Goal: Task Accomplishment & Management: Use online tool/utility

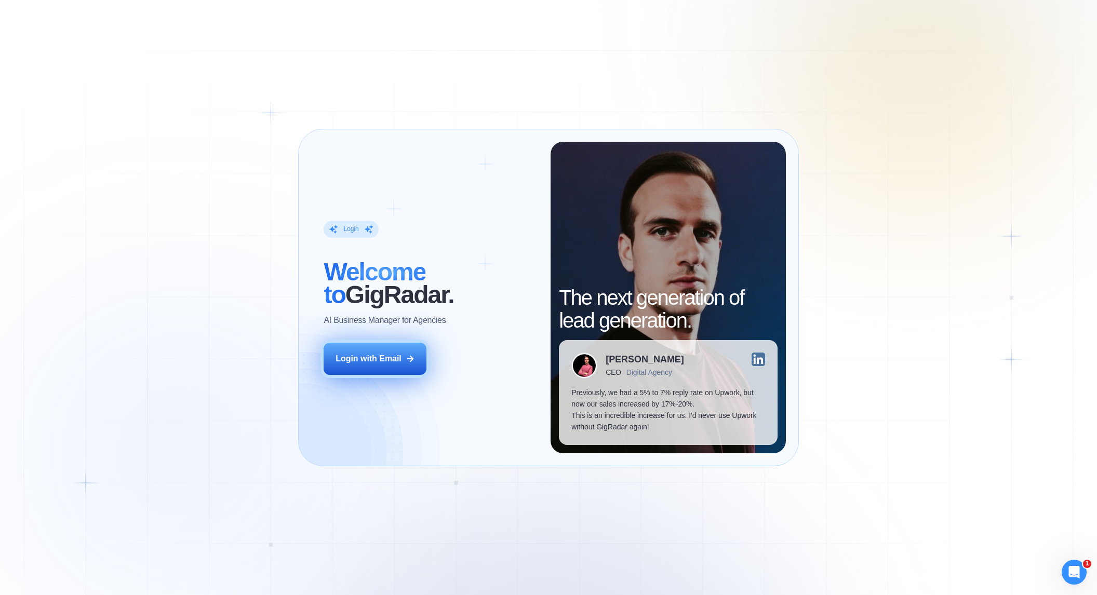
click at [377, 346] on button "Login with Email" at bounding box center [375, 359] width 103 height 32
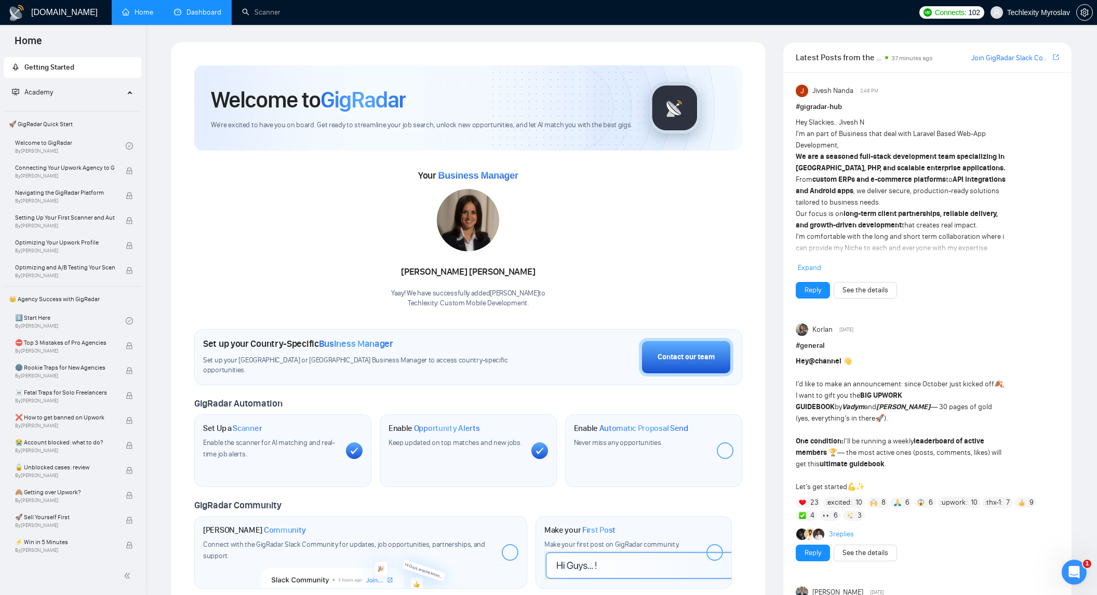
click at [182, 14] on link "Dashboard" at bounding box center [197, 12] width 47 height 9
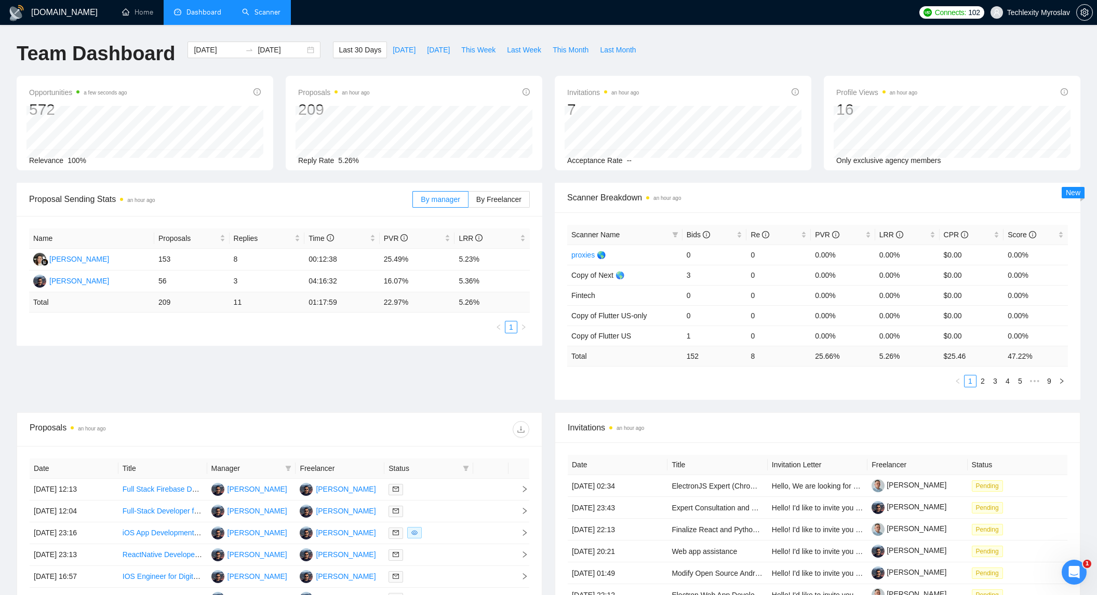
click at [242, 11] on link "Scanner" at bounding box center [261, 12] width 38 height 9
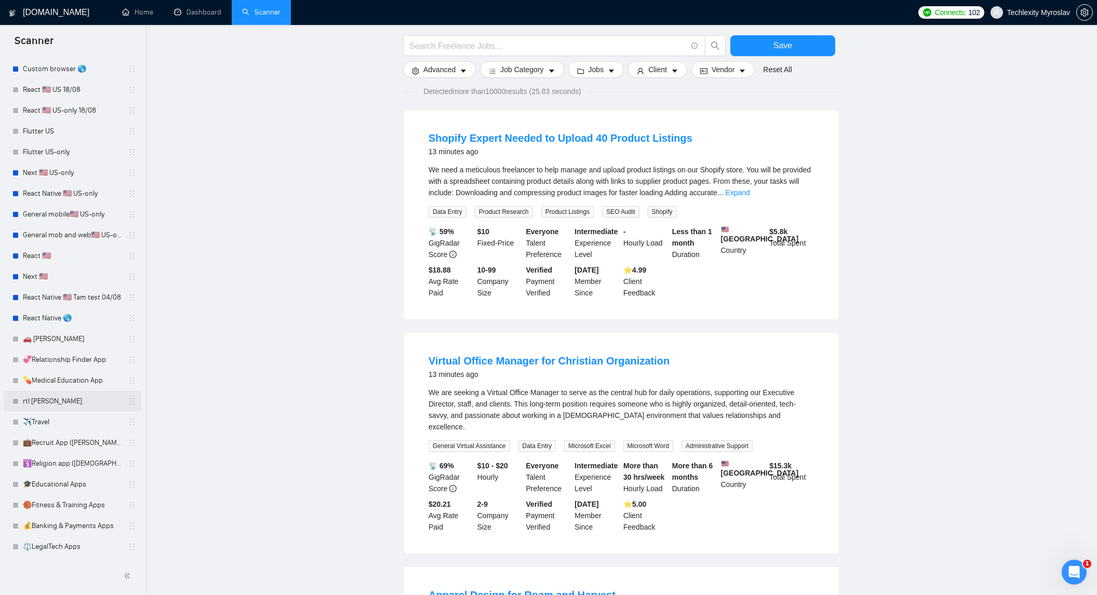
scroll to position [83, 0]
click at [61, 129] on link "Flutter US" at bounding box center [72, 131] width 99 height 21
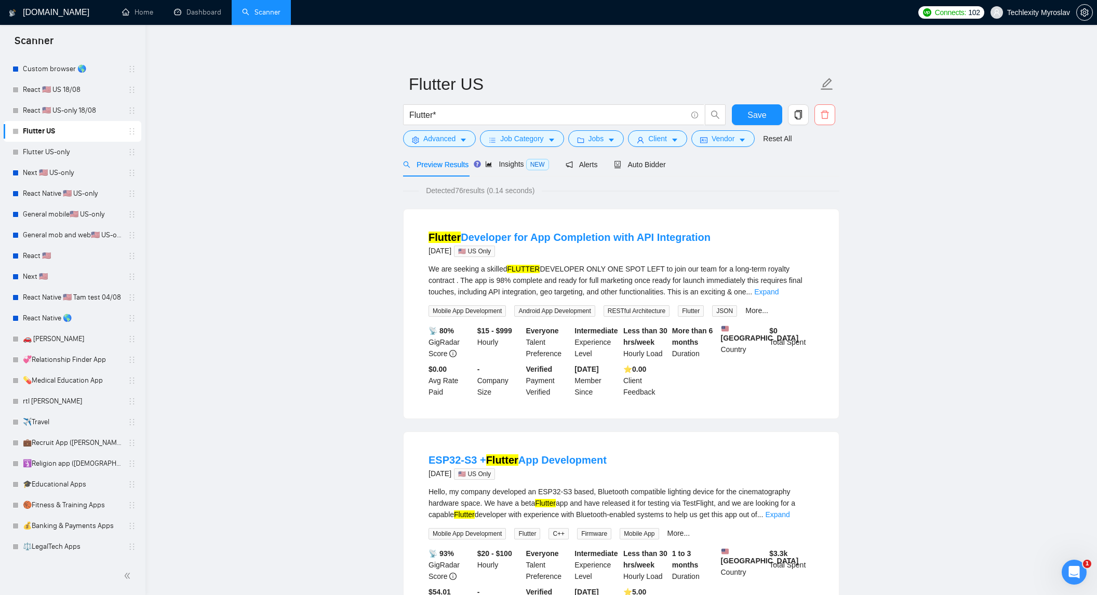
click at [821, 111] on icon "delete" at bounding box center [824, 114] width 9 height 9
click at [809, 168] on button "Yes" at bounding box center [812, 167] width 20 height 12
click at [77, 109] on link "React 🇺🇸 US-only 18/08" at bounding box center [72, 110] width 99 height 21
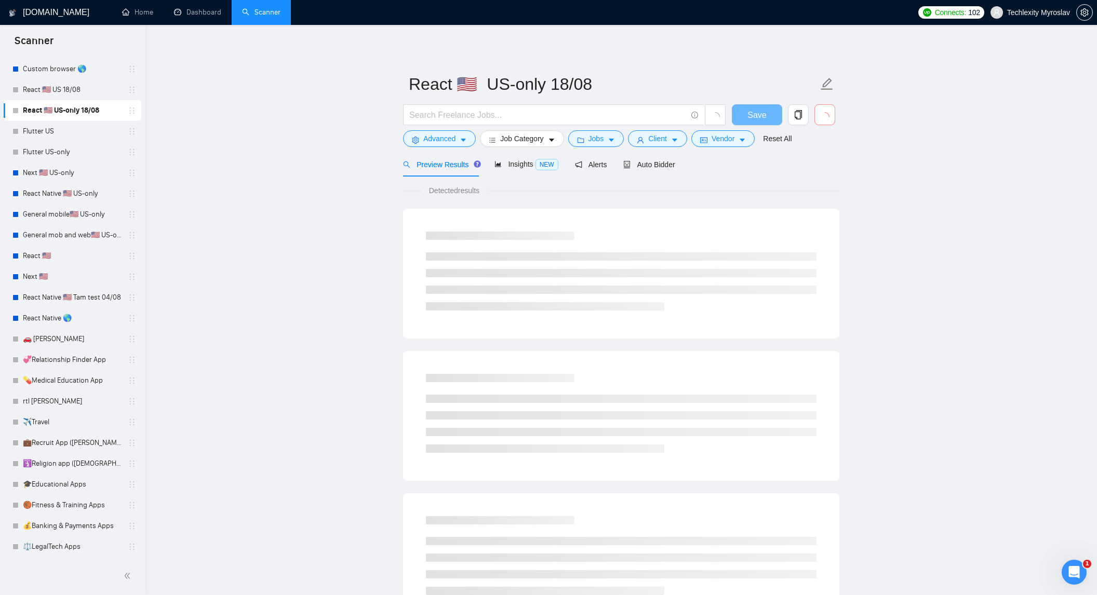
scroll to position [131, 0]
click at [445, 138] on span "Advanced" at bounding box center [439, 138] width 32 height 11
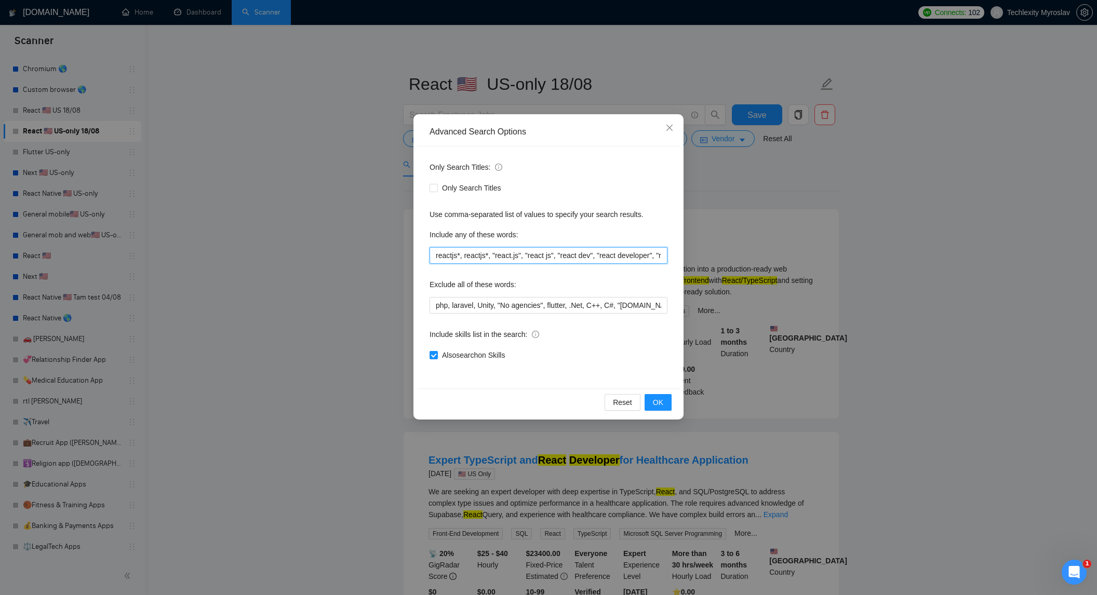
scroll to position [0, 318]
drag, startPoint x: 605, startPoint y: 248, endPoint x: 725, endPoint y: 249, distance: 120.5
click at [725, 249] on div "Advanced Search Options Only Search Titles: Only Search Titles Use comma-separa…" at bounding box center [548, 297] width 1097 height 595
click at [665, 125] on icon "close" at bounding box center [669, 128] width 8 height 8
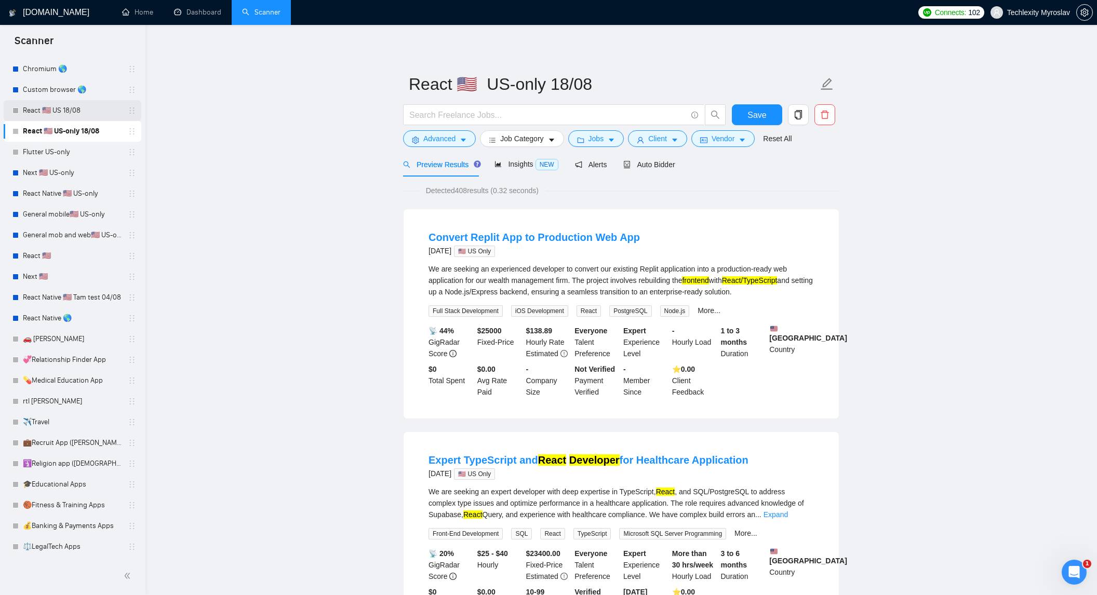
drag, startPoint x: 75, startPoint y: 107, endPoint x: 81, endPoint y: 106, distance: 5.8
click at [74, 107] on link "React 🇺🇸 US 18/08" at bounding box center [72, 110] width 99 height 21
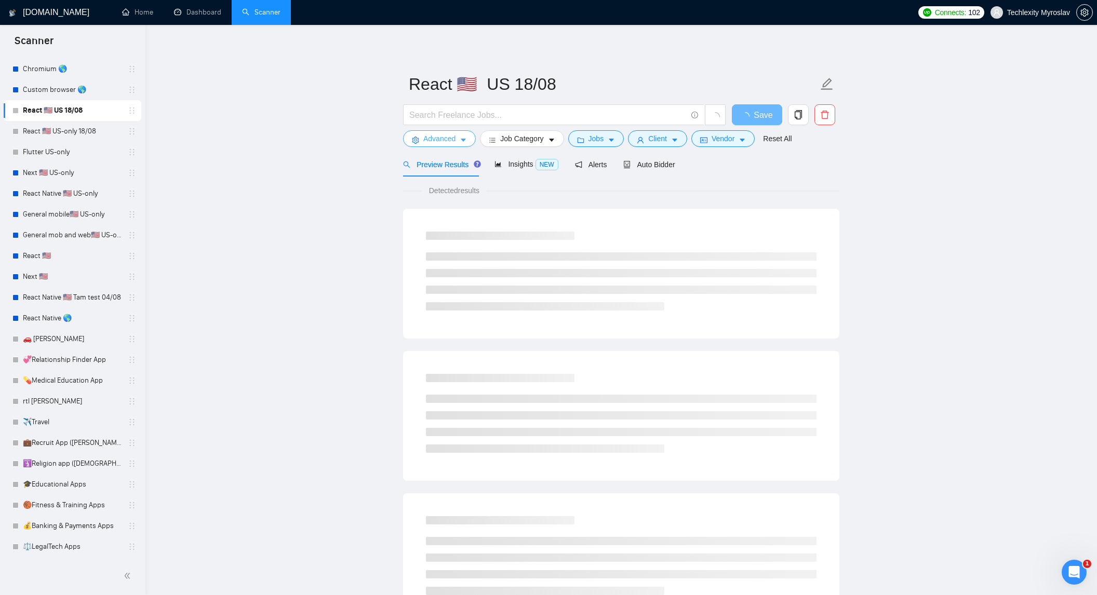
click at [457, 139] on button "Advanced" at bounding box center [439, 138] width 73 height 17
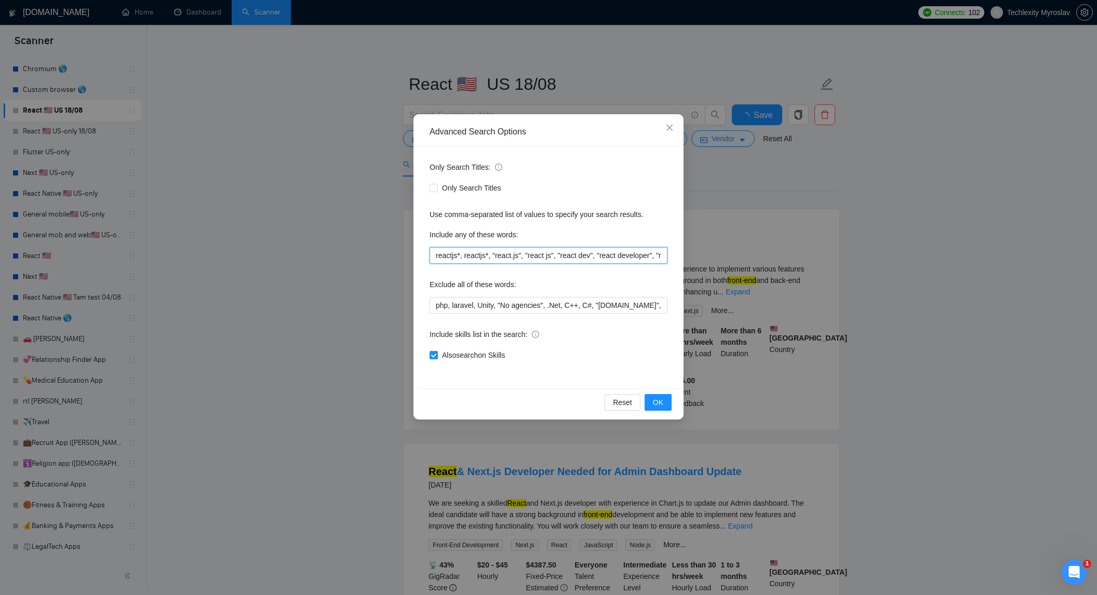
scroll to position [0, 318]
drag, startPoint x: 525, startPoint y: 258, endPoint x: 786, endPoint y: 248, distance: 261.5
click at [786, 248] on div "Advanced Search Options Only Search Titles: Only Search Titles Use comma-separa…" at bounding box center [548, 297] width 1097 height 595
click at [776, 224] on div "Advanced Search Options Only Search Titles: Only Search Titles Use comma-separa…" at bounding box center [548, 297] width 1097 height 595
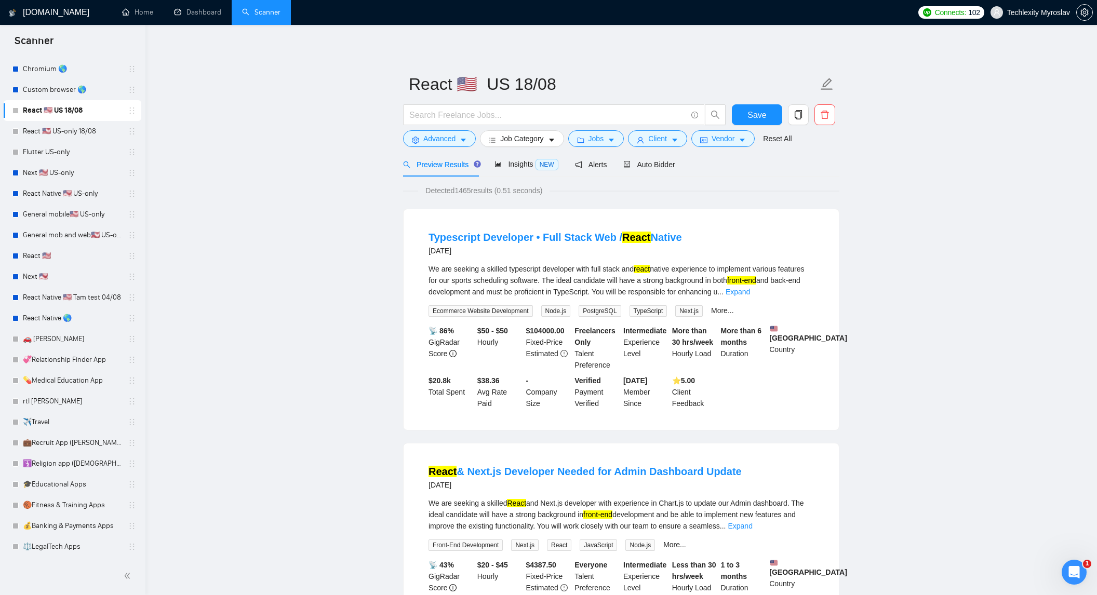
click at [733, 148] on form "React 🇺🇸 US 18/08 Save Advanced Job Category Jobs Client Vendor Reset All" at bounding box center [621, 110] width 436 height 85
click at [735, 137] on span "Vendor" at bounding box center [723, 138] width 23 height 11
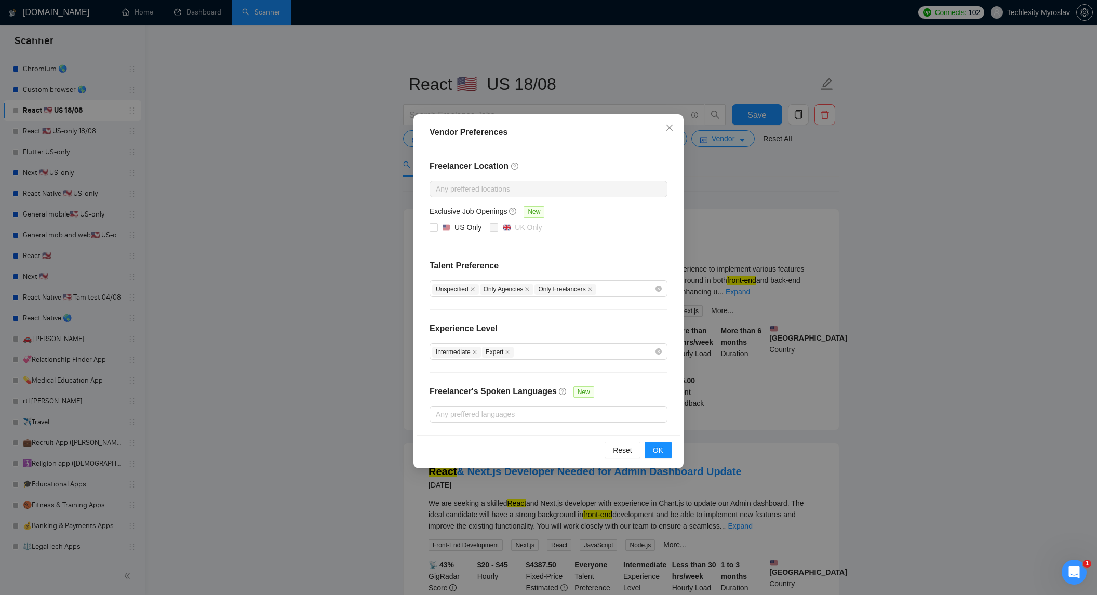
click at [756, 195] on div "Vendor Preferences Freelancer Location Any preffered locations Exclusive Job Op…" at bounding box center [548, 297] width 1097 height 595
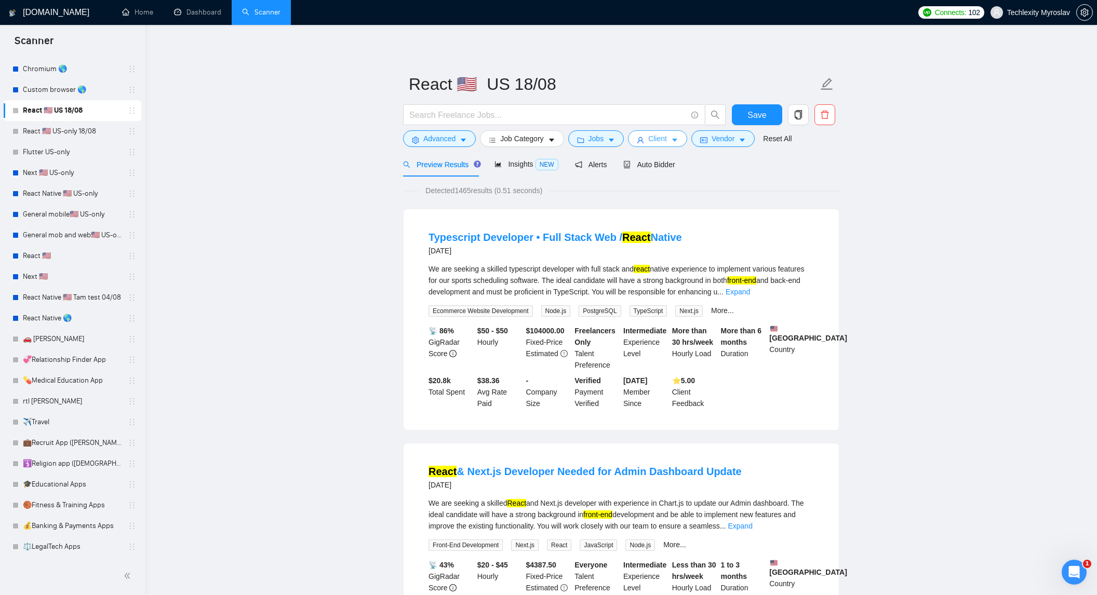
click at [673, 142] on button "Client" at bounding box center [657, 138] width 59 height 17
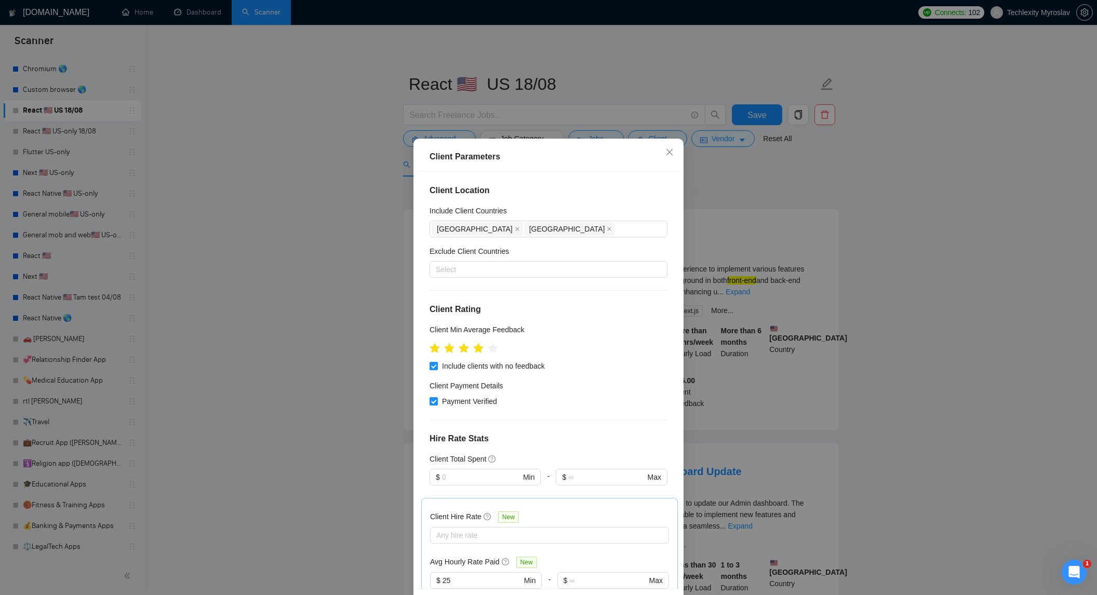
click at [750, 187] on div "Client Parameters Client Location Include Client Countries United States Canada…" at bounding box center [548, 297] width 1097 height 595
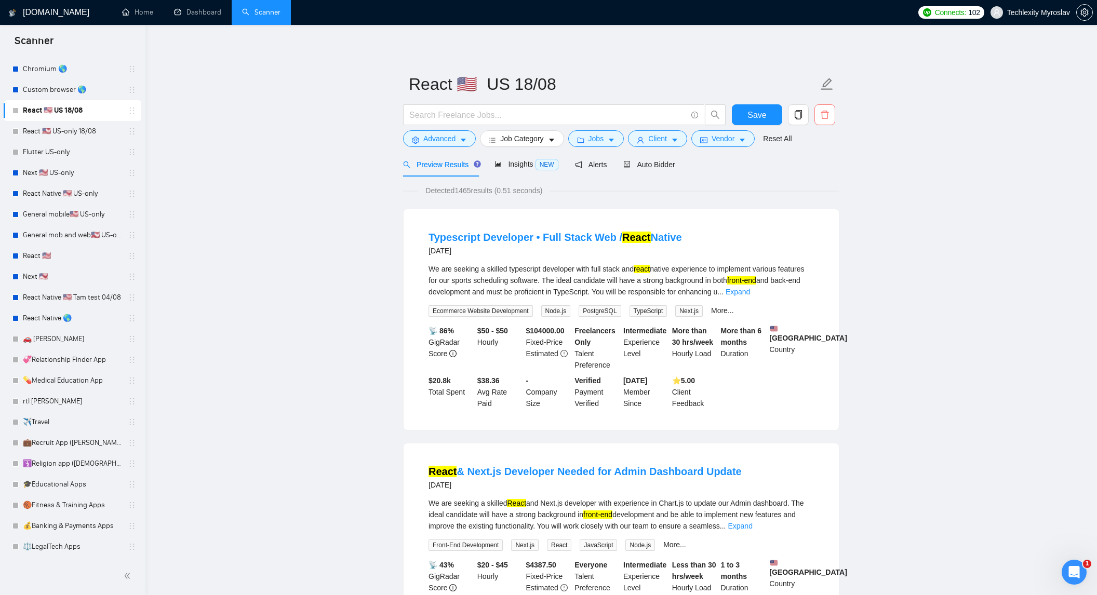
drag, startPoint x: 826, startPoint y: 113, endPoint x: 815, endPoint y: 118, distance: 12.8
click at [826, 113] on icon "delete" at bounding box center [824, 114] width 9 height 9
click at [816, 170] on span "Yes" at bounding box center [812, 167] width 12 height 11
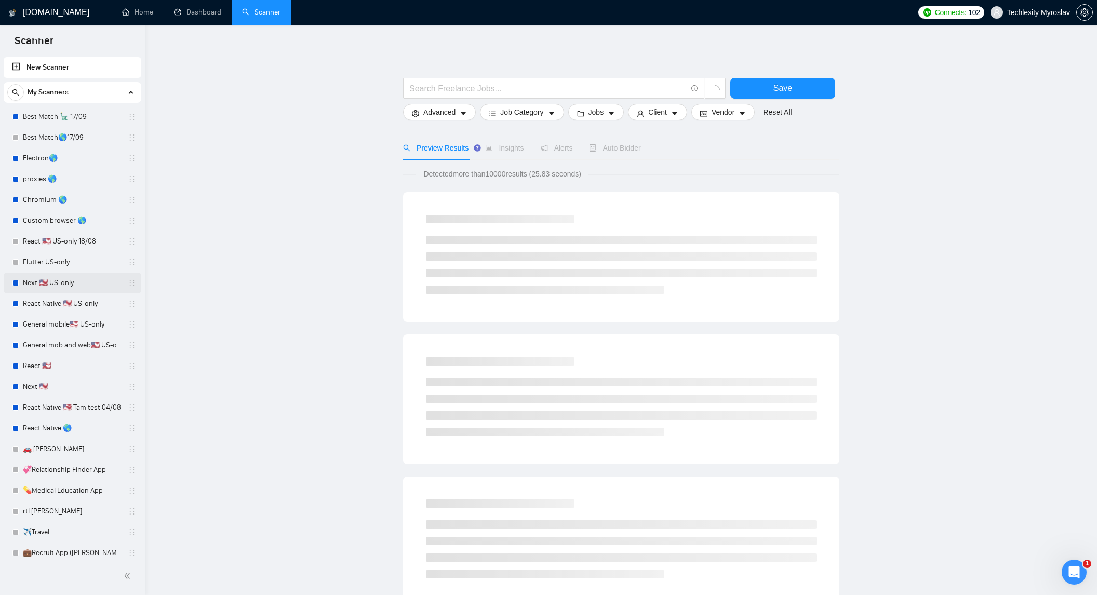
drag, startPoint x: 90, startPoint y: 281, endPoint x: 100, endPoint y: 283, distance: 10.1
click at [90, 281] on link "Next 🇺🇸 US-only" at bounding box center [72, 283] width 99 height 21
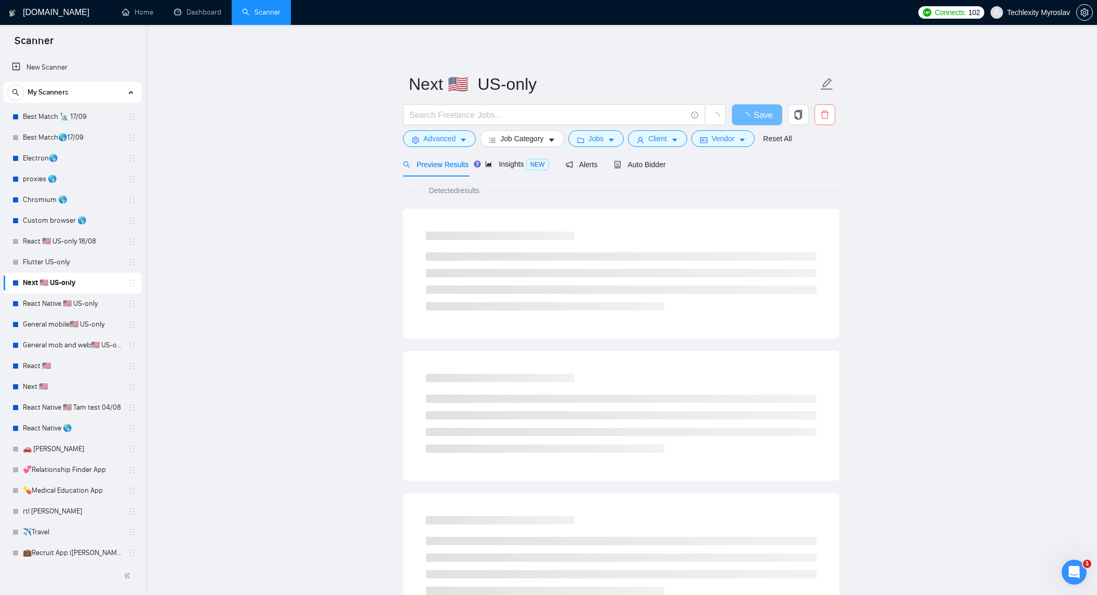
click at [818, 116] on span "delete" at bounding box center [825, 114] width 20 height 9
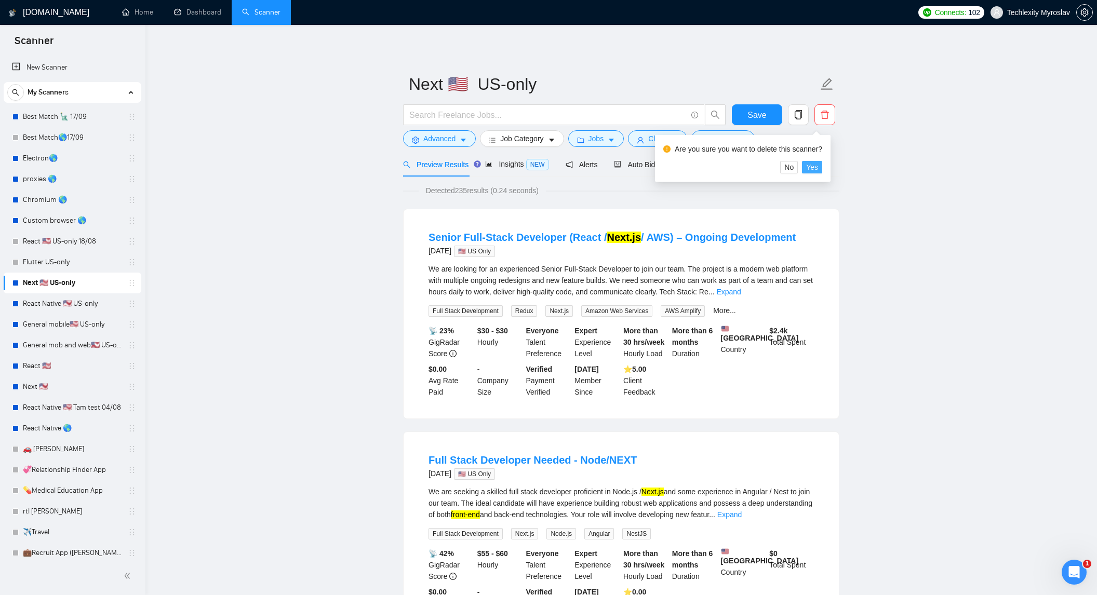
click at [818, 171] on span "Yes" at bounding box center [812, 167] width 12 height 11
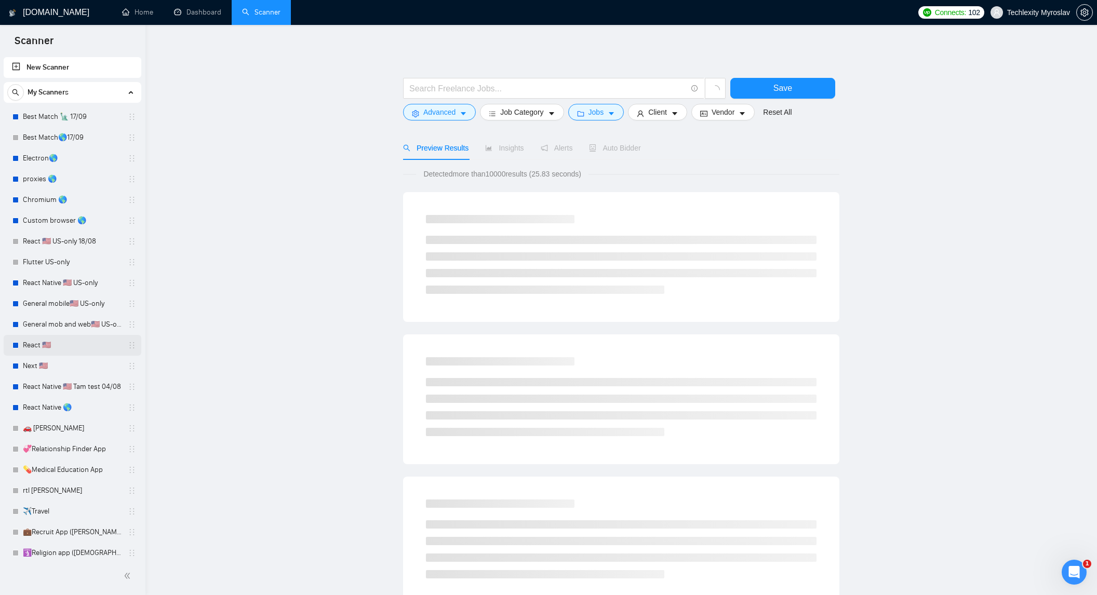
click at [78, 348] on link "React 🇺🇸" at bounding box center [72, 345] width 99 height 21
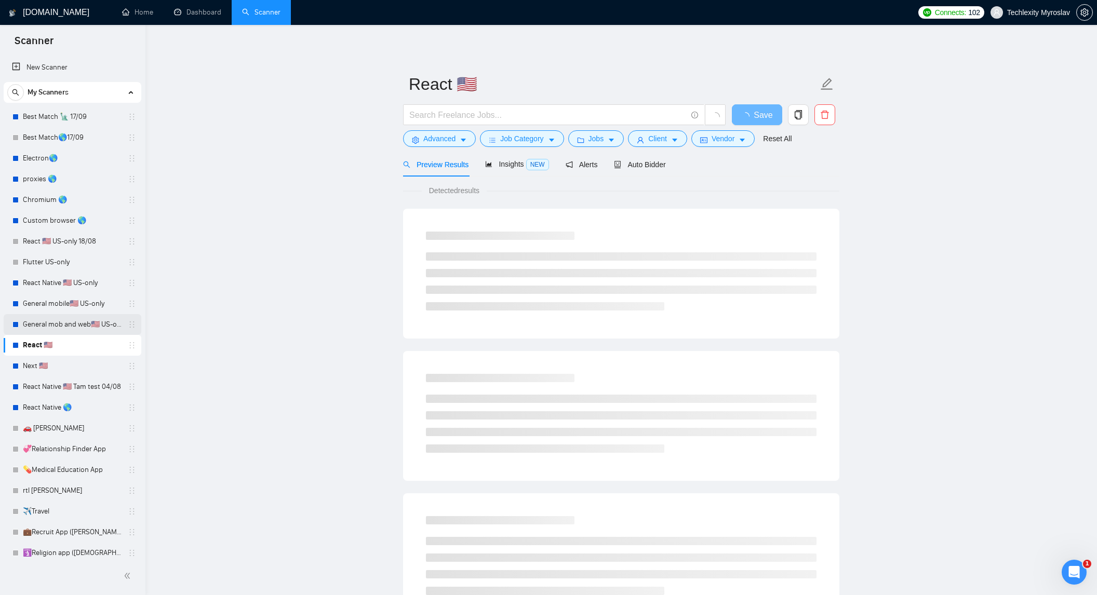
click at [79, 332] on link "General mob and web🇺🇸 US-only - to be done" at bounding box center [72, 324] width 99 height 21
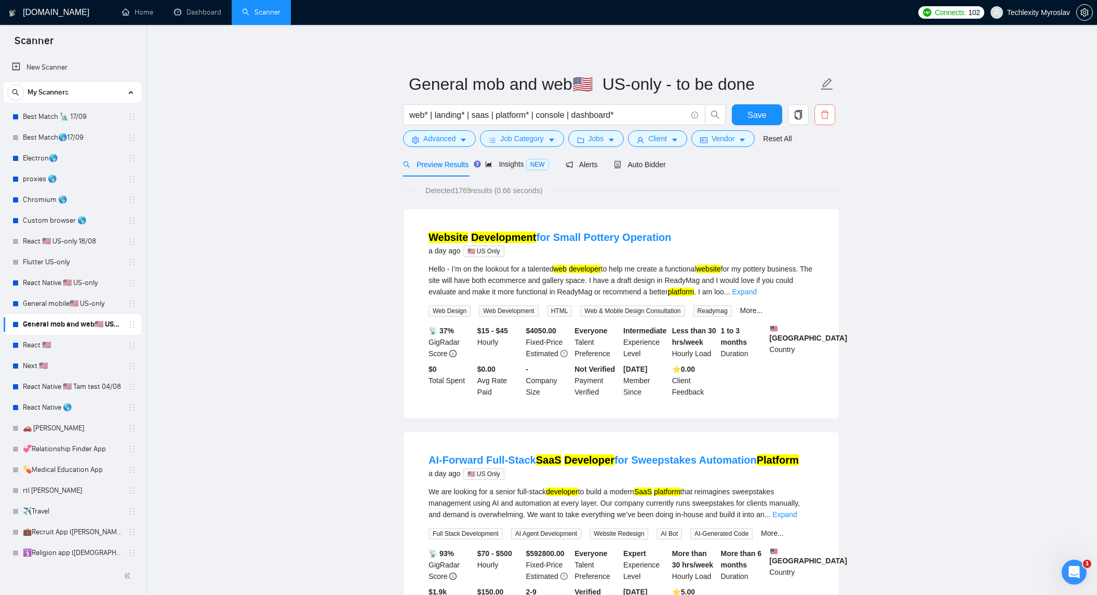
click at [824, 116] on icon "delete" at bounding box center [824, 114] width 9 height 9
click at [808, 163] on button "Yes" at bounding box center [812, 167] width 20 height 12
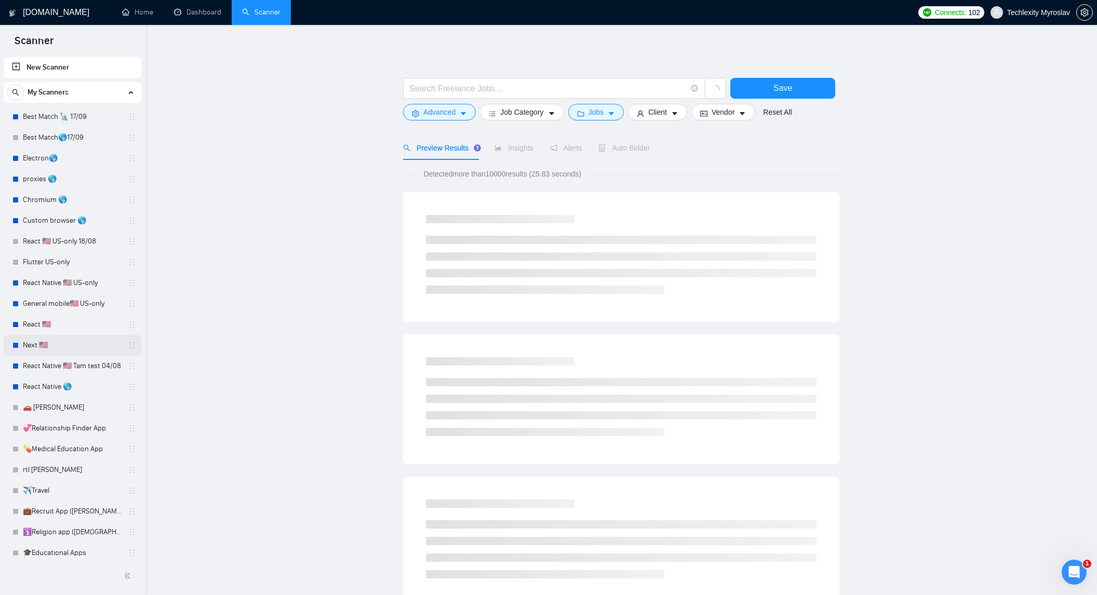
drag, startPoint x: 83, startPoint y: 339, endPoint x: 112, endPoint y: 338, distance: 29.7
click at [82, 339] on link "Next 🇺🇸" at bounding box center [72, 345] width 99 height 21
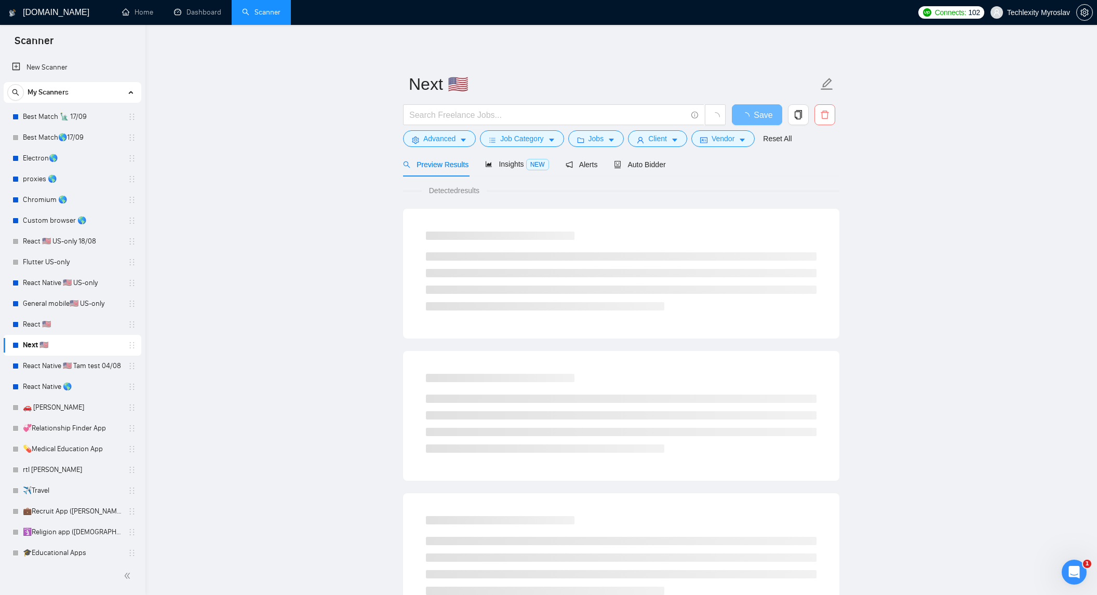
click at [819, 116] on span "delete" at bounding box center [825, 114] width 20 height 9
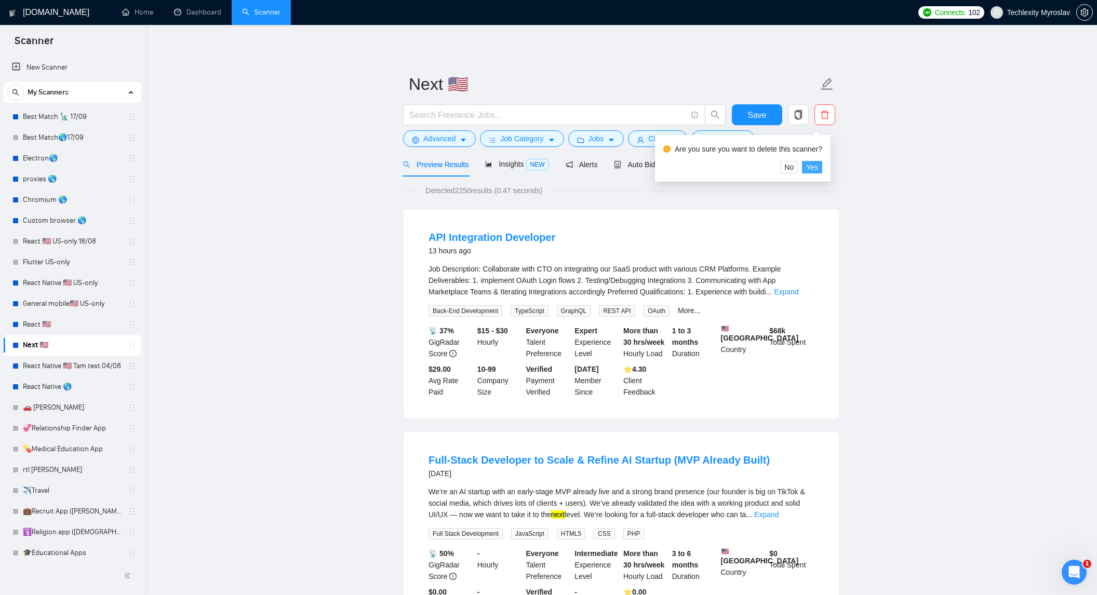
click at [817, 167] on span "Yes" at bounding box center [812, 167] width 12 height 11
click at [84, 259] on link "Flutter US-only" at bounding box center [72, 262] width 99 height 21
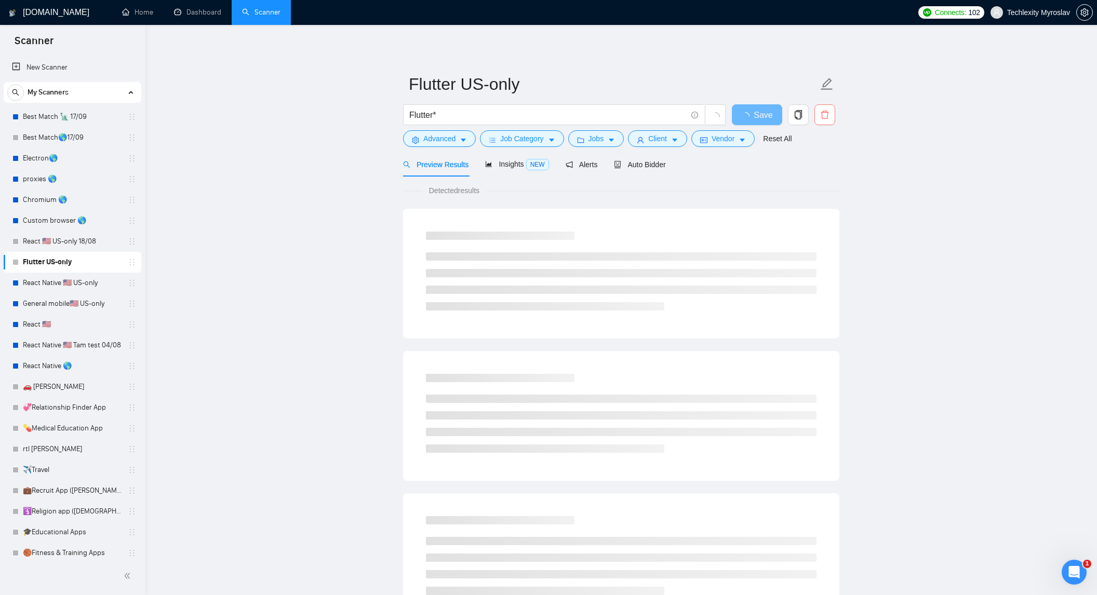
click at [821, 118] on icon "delete" at bounding box center [824, 114] width 9 height 9
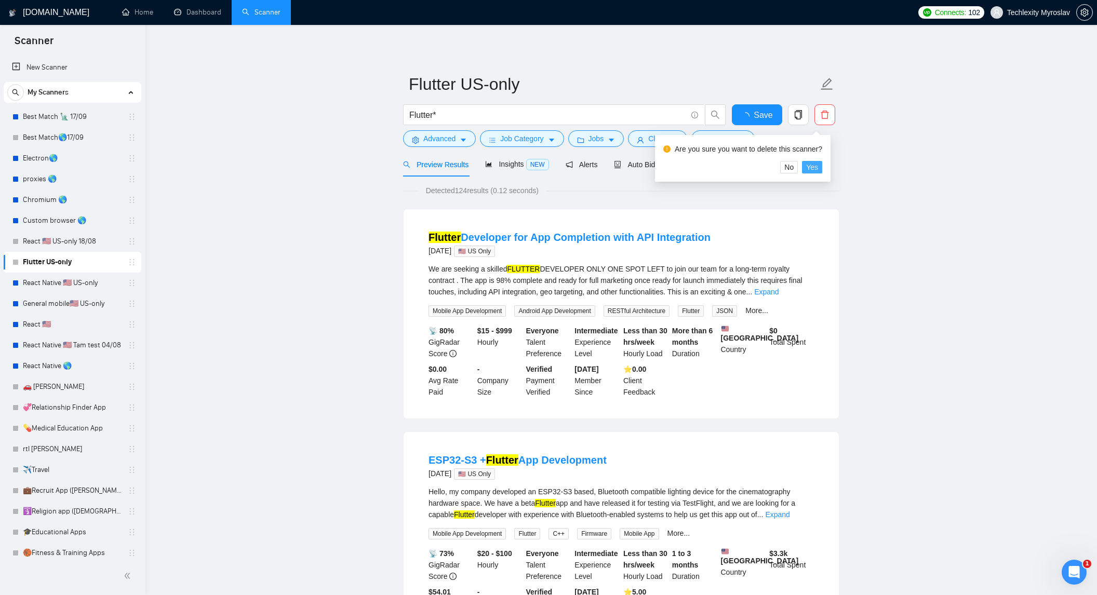
click at [818, 169] on span "Yes" at bounding box center [812, 167] width 12 height 11
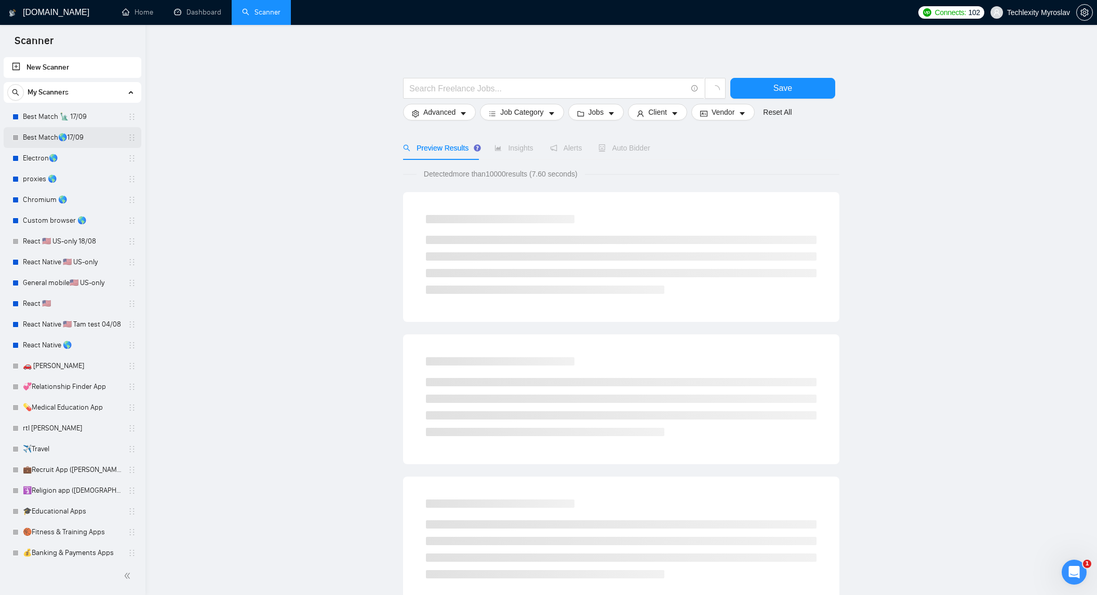
click at [96, 137] on link "Best Match🌎17/09" at bounding box center [72, 137] width 99 height 21
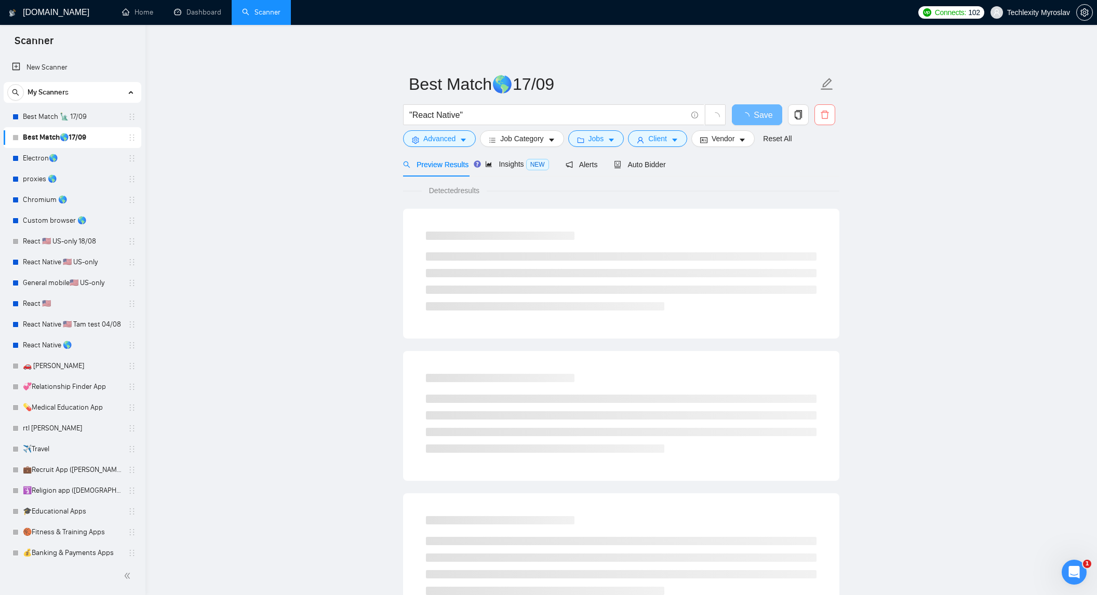
click at [817, 117] on span "delete" at bounding box center [825, 114] width 20 height 9
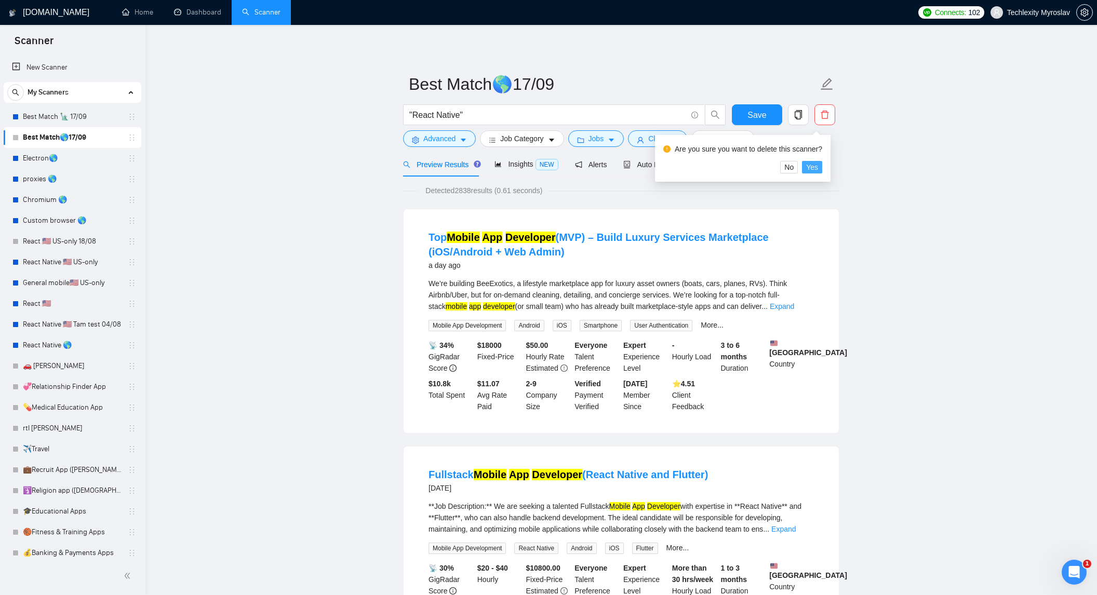
click at [817, 168] on span "Yes" at bounding box center [812, 167] width 12 height 11
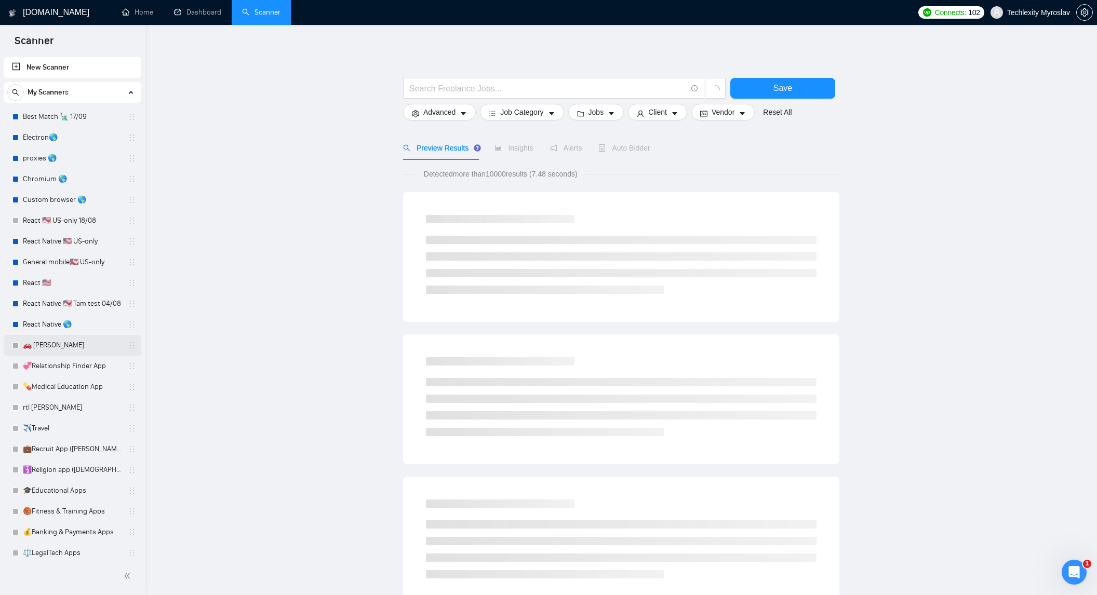
scroll to position [6, 0]
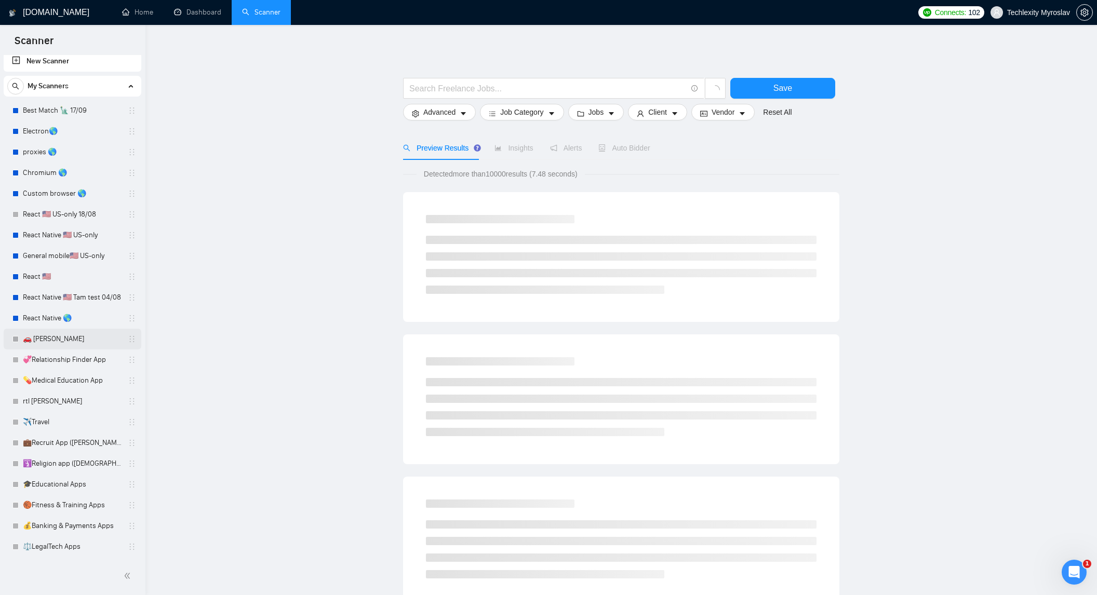
click at [86, 340] on link "🚗 tamara" at bounding box center [72, 339] width 99 height 21
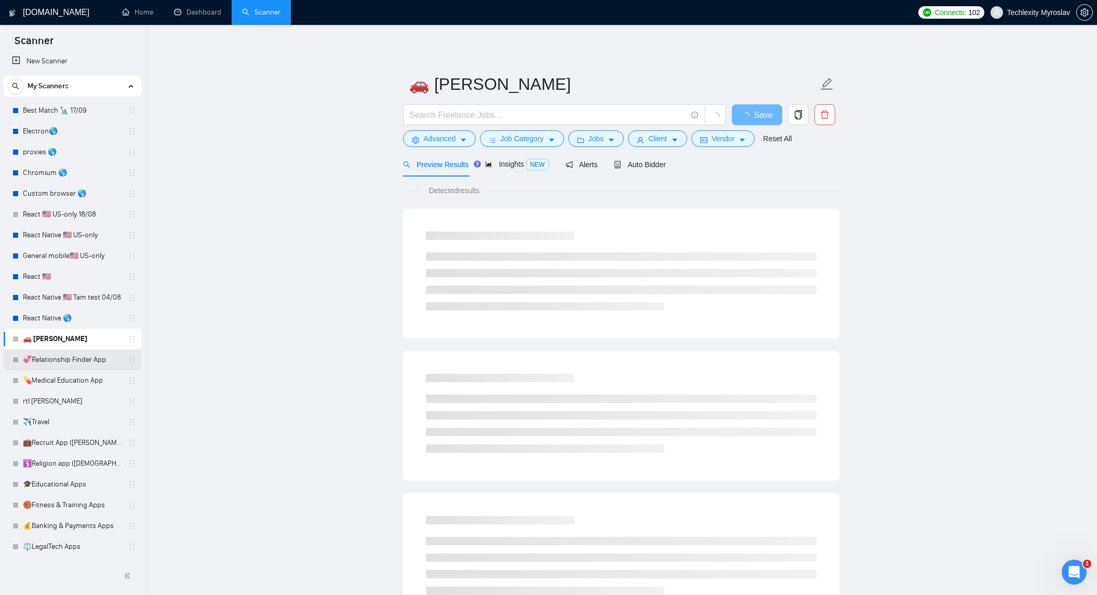
click at [82, 362] on link "💞Relationship Finder App" at bounding box center [72, 360] width 99 height 21
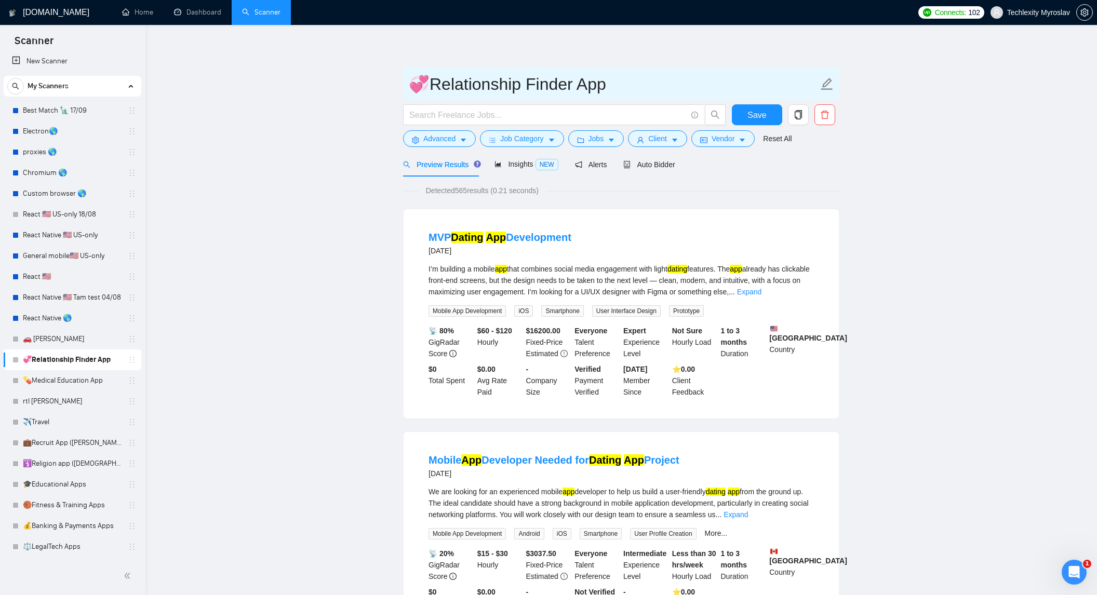
drag, startPoint x: 573, startPoint y: 84, endPoint x: 523, endPoint y: 78, distance: 50.2
click at [523, 78] on input "💞Relationship Finder App" at bounding box center [613, 84] width 409 height 26
click at [623, 86] on input "💞Relationship Finder App" at bounding box center [613, 84] width 409 height 26
drag, startPoint x: 620, startPoint y: 87, endPoint x: 428, endPoint y: 83, distance: 192.8
click at [428, 84] on input "💞Relationship Finder App" at bounding box center [613, 84] width 409 height 26
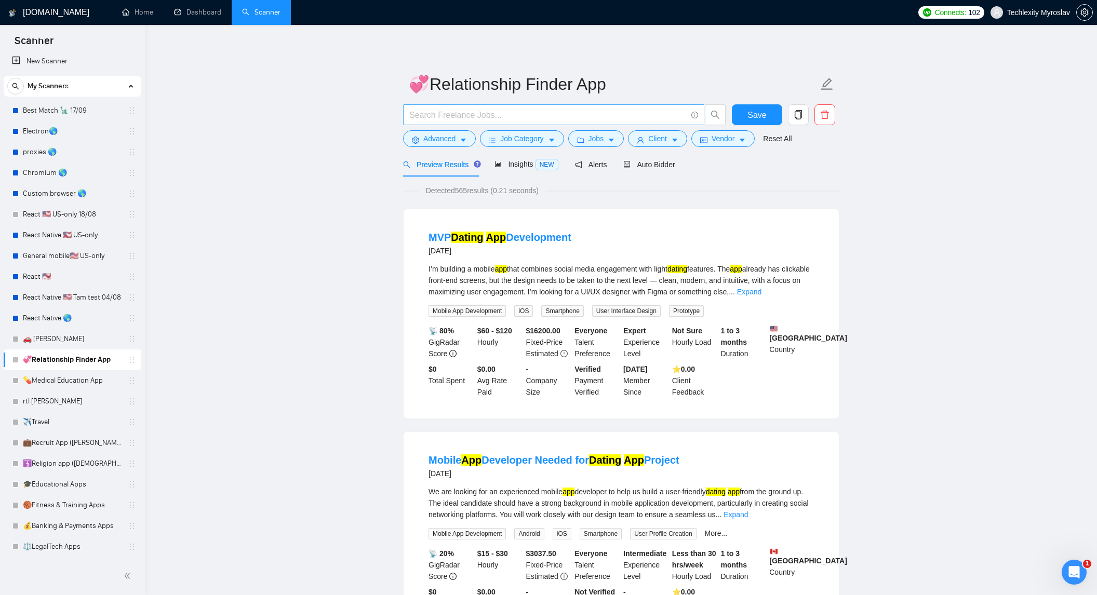
drag, startPoint x: 718, startPoint y: 175, endPoint x: 557, endPoint y: 115, distance: 171.1
click at [716, 172] on div "Preview Results Insights NEW Alerts Auto Bidder" at bounding box center [621, 164] width 436 height 24
drag, startPoint x: 422, startPoint y: 78, endPoint x: 409, endPoint y: 78, distance: 13.0
click at [409, 78] on input "💞Relationship Finder App" at bounding box center [613, 84] width 409 height 26
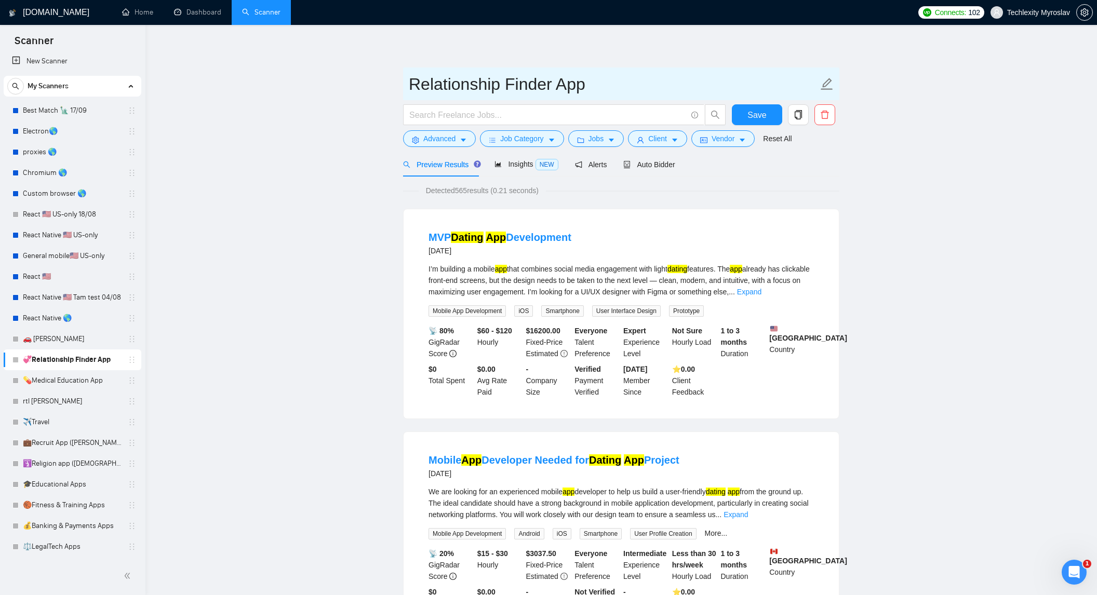
drag, startPoint x: 518, startPoint y: 89, endPoint x: 397, endPoint y: 76, distance: 122.3
type input "Е"
type input "Tinder Like APP - GLOBAL"
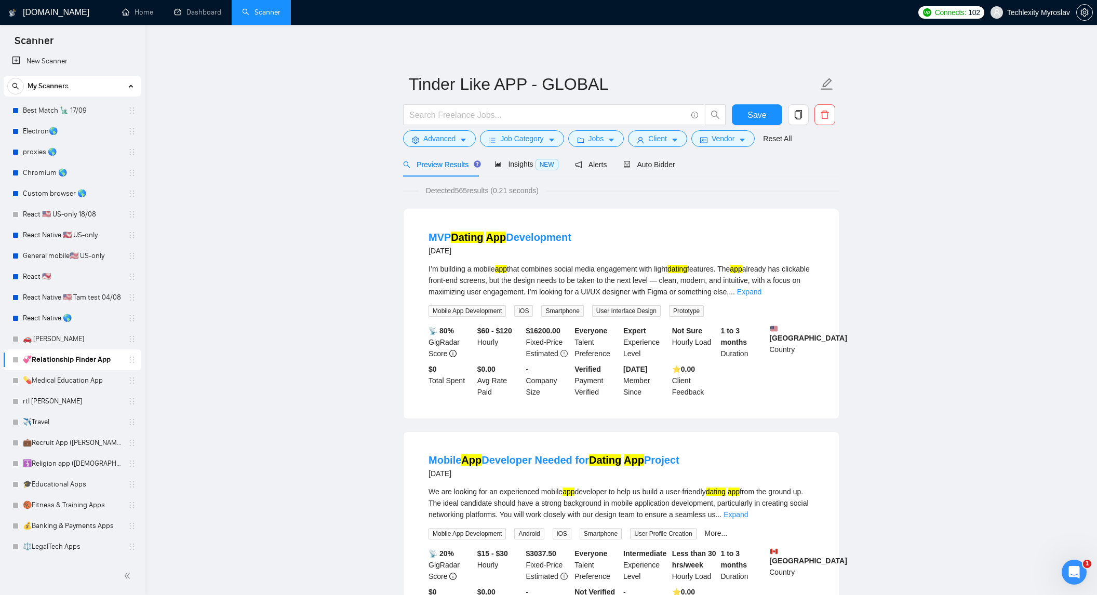
drag, startPoint x: 850, startPoint y: 185, endPoint x: 822, endPoint y: 183, distance: 27.6
click at [725, 136] on span "Vendor" at bounding box center [723, 138] width 23 height 11
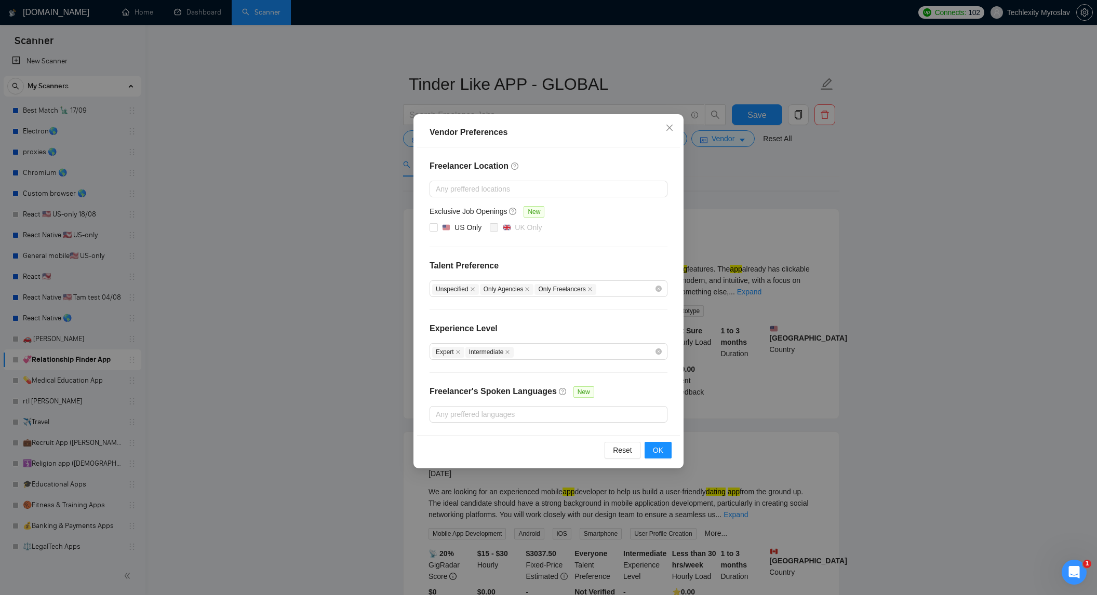
click at [731, 139] on div "Vendor Preferences Freelancer Location Any preffered locations Exclusive Job Op…" at bounding box center [548, 297] width 1097 height 595
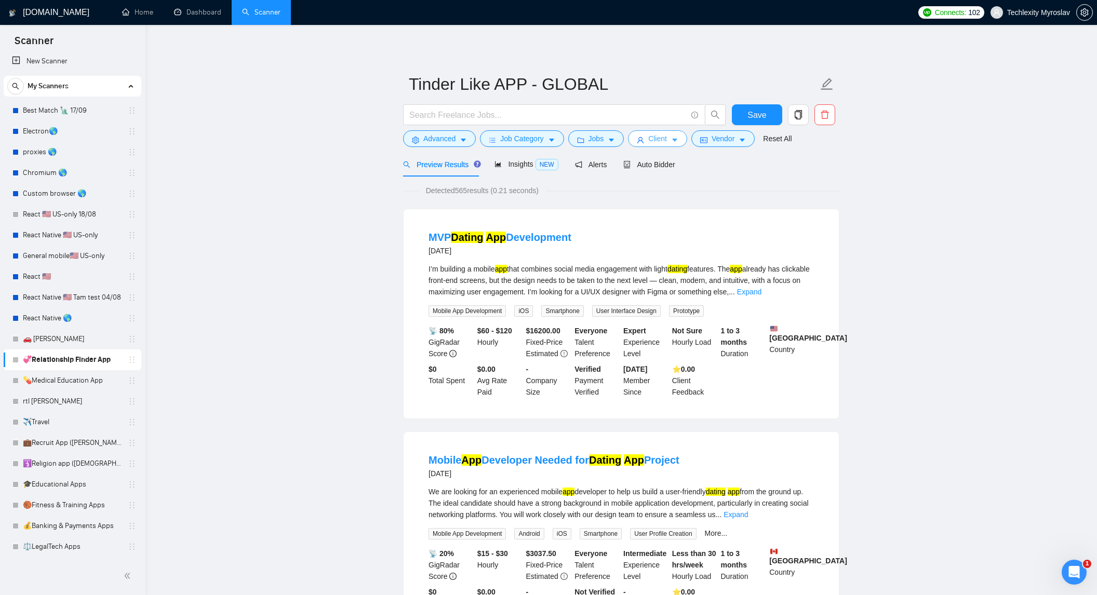
click at [667, 141] on span "Client" at bounding box center [657, 138] width 19 height 11
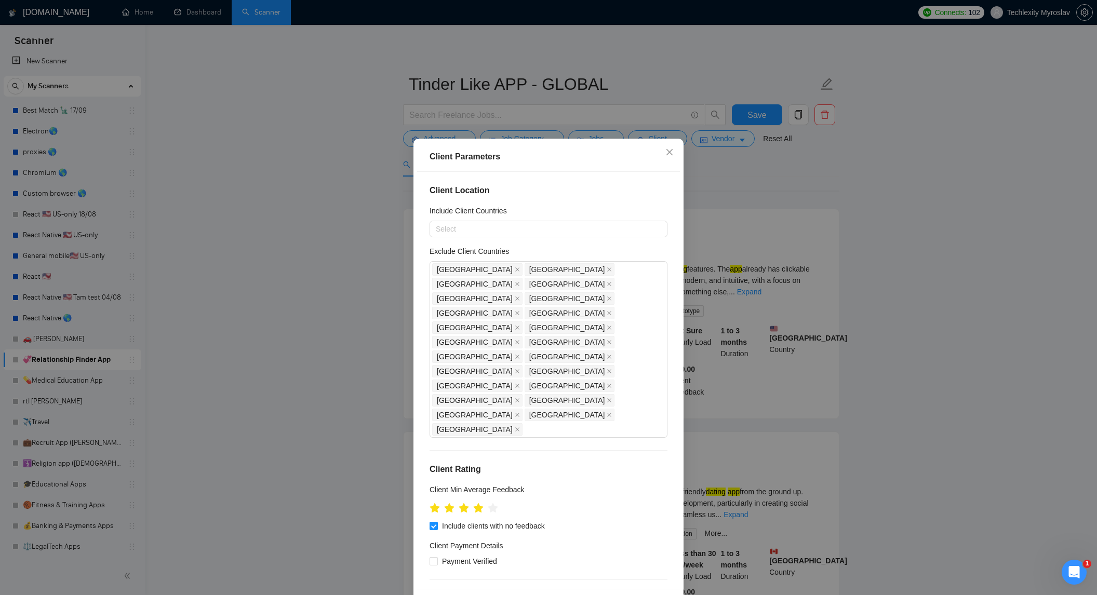
click at [818, 204] on div "Client Parameters Client Location Include Client Countries Select Exclude Clien…" at bounding box center [548, 297] width 1097 height 595
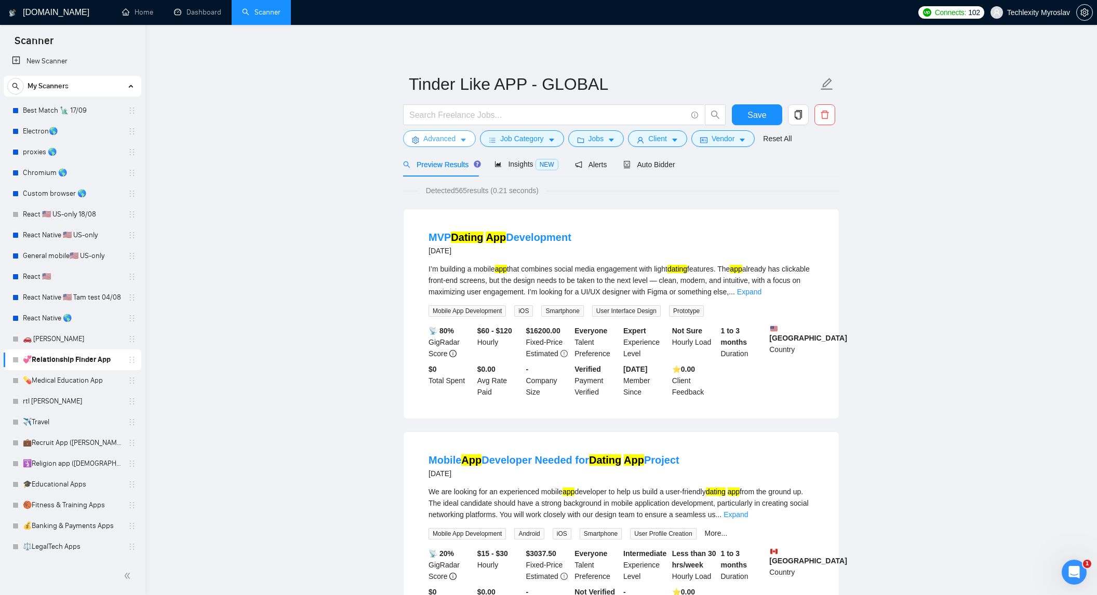
click at [445, 144] on span "Advanced" at bounding box center [439, 138] width 32 height 11
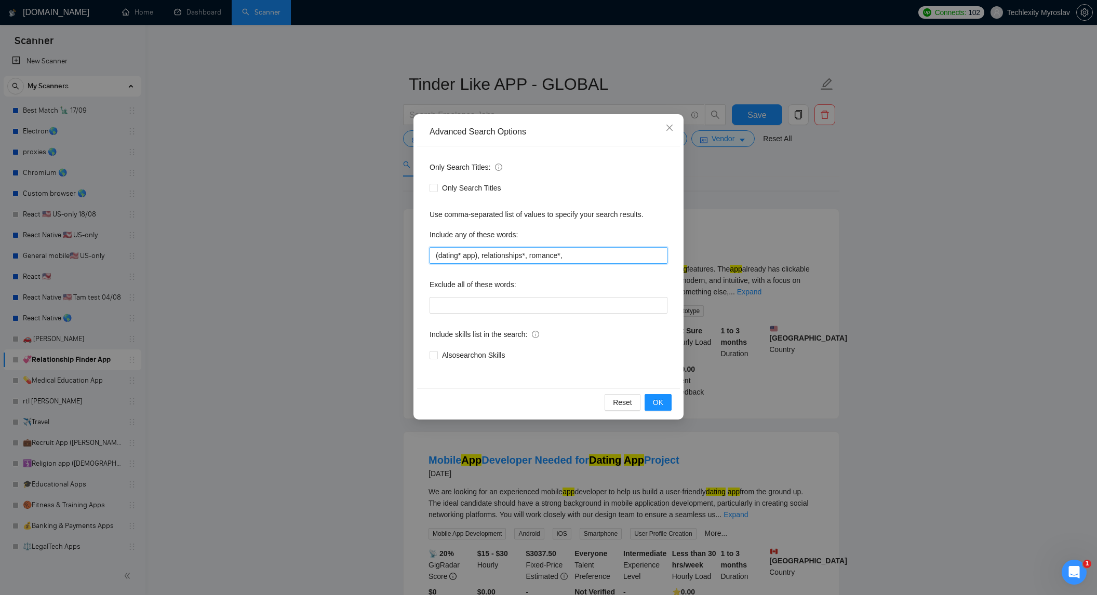
click at [573, 256] on input "(dating* app), relationships*, romance*," at bounding box center [549, 255] width 238 height 17
drag, startPoint x: 582, startPoint y: 256, endPoint x: 432, endPoint y: 254, distance: 150.1
click at [432, 254] on input "(dating* app), relationships*, romance*," at bounding box center [549, 255] width 238 height 17
click at [603, 254] on input "(dating* app), relationships*, romance*," at bounding box center [549, 255] width 238 height 17
drag, startPoint x: 431, startPoint y: 239, endPoint x: 255, endPoint y: 224, distance: 176.7
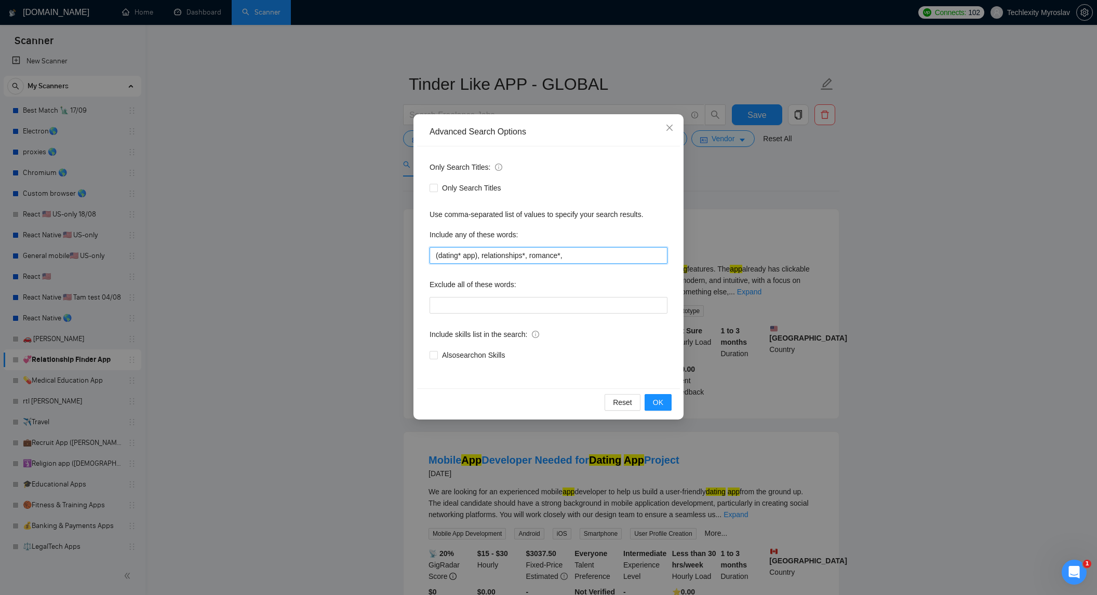
click at [255, 224] on div "Advanced Search Options Only Search Titles: Only Search Titles Use comma-separa…" at bounding box center [548, 297] width 1097 height 595
drag, startPoint x: 506, startPoint y: 252, endPoint x: 355, endPoint y: 243, distance: 151.5
click at [354, 243] on div "Advanced Search Options Only Search Titles: Only Search Titles Use comma-separa…" at bounding box center [548, 297] width 1097 height 595
